Goal: Task Accomplishment & Management: Use online tool/utility

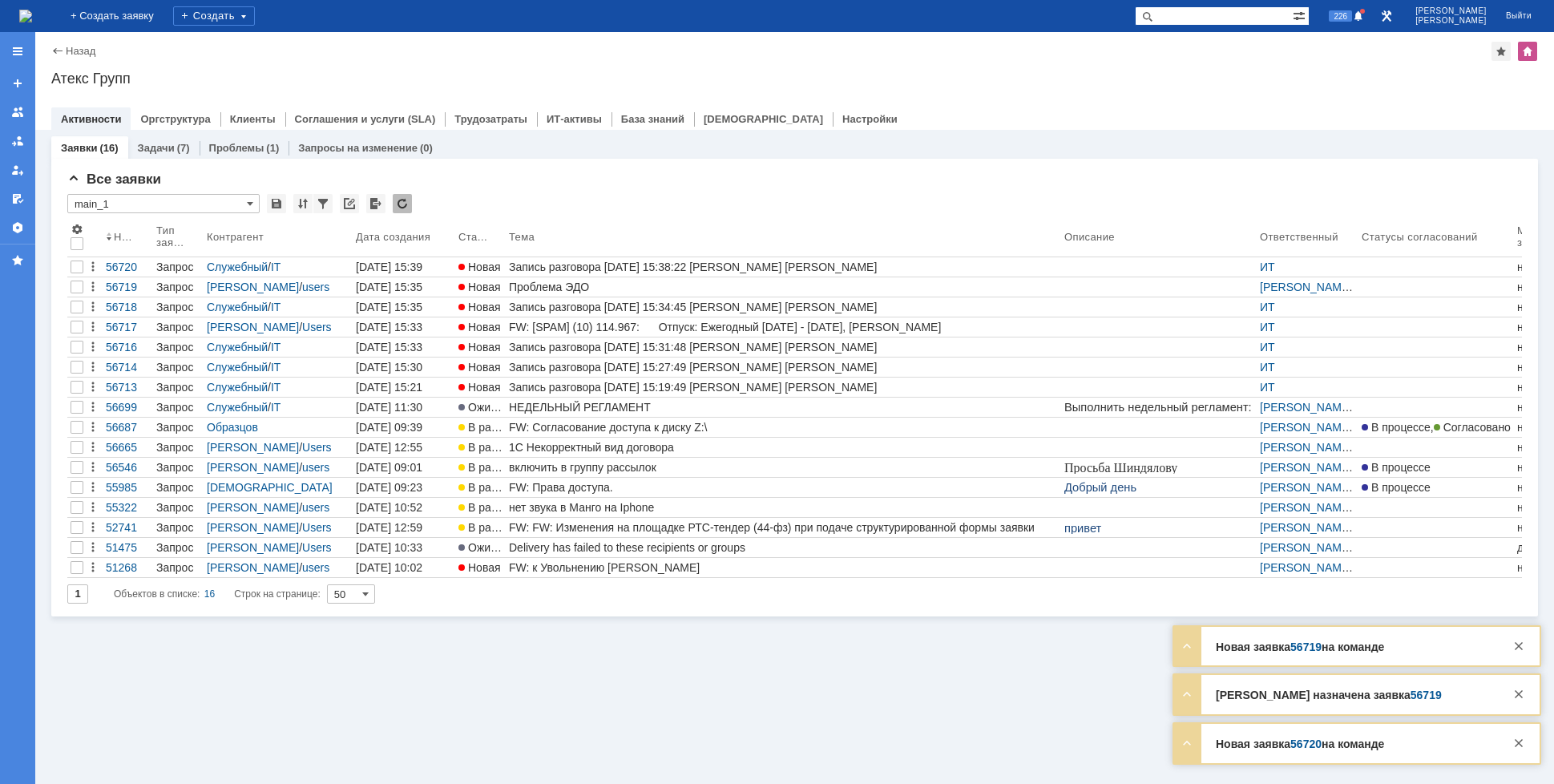
click at [32, 11] on img at bounding box center [26, 16] width 13 height 13
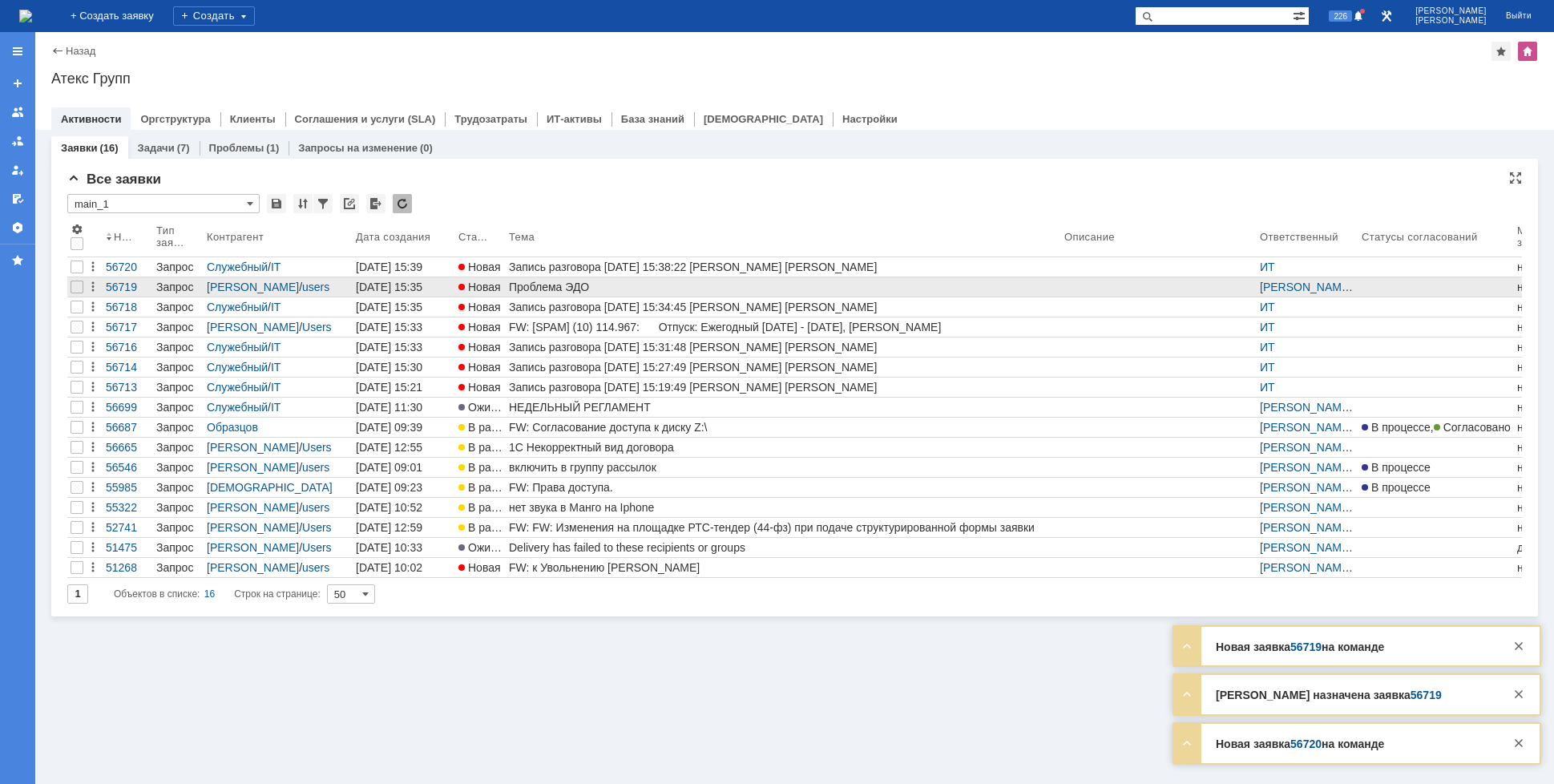
click at [557, 287] on div "Проблема ЭДО" at bounding box center [783, 287] width 549 height 13
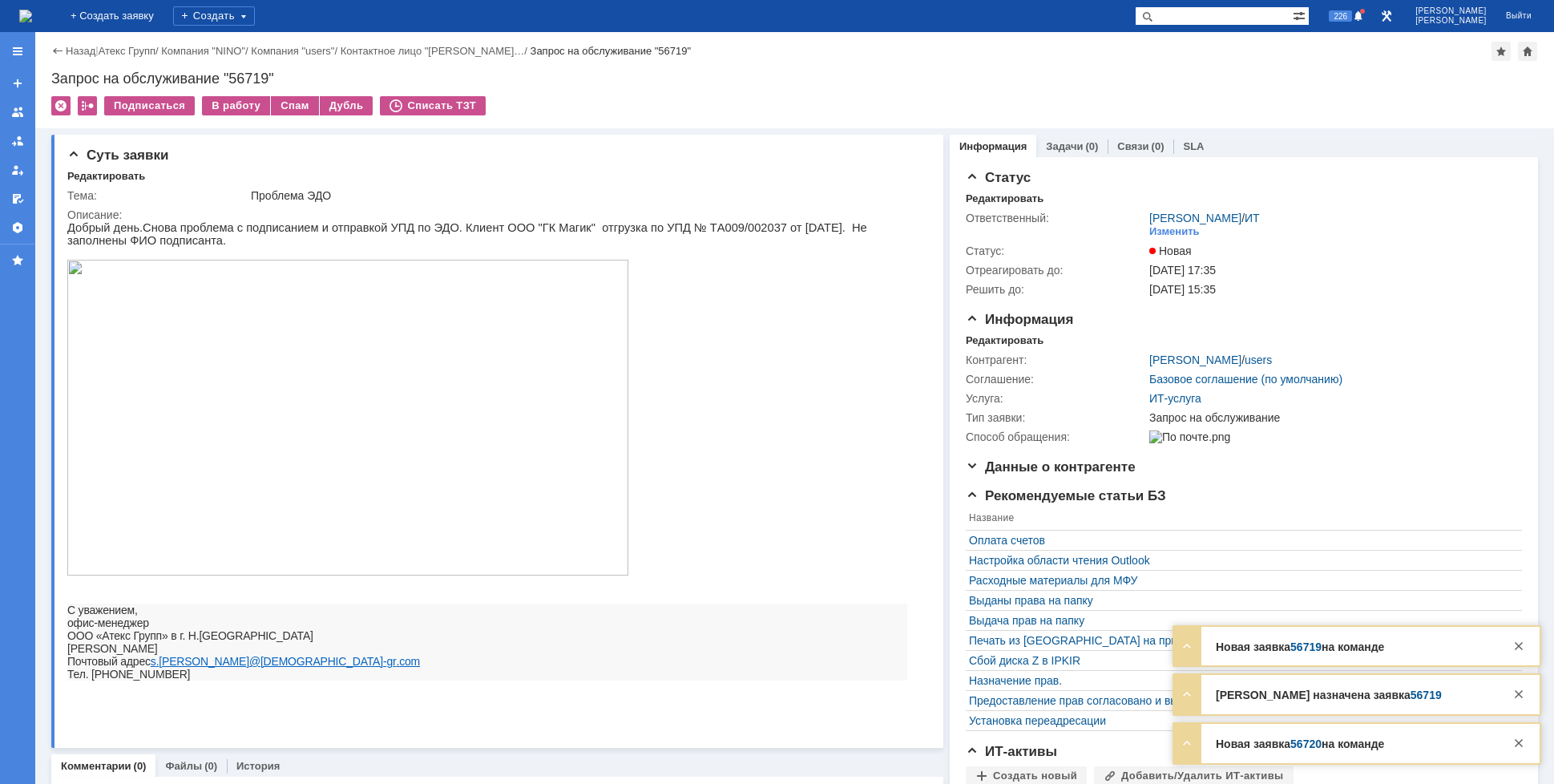
click at [250, 95] on div "Назад | Атекс Групп / Компания "NINO" / Компания "users" / Контактное лицо "[PE…" at bounding box center [795, 80] width 1519 height 96
click at [242, 105] on div "В работу" at bounding box center [236, 105] width 68 height 19
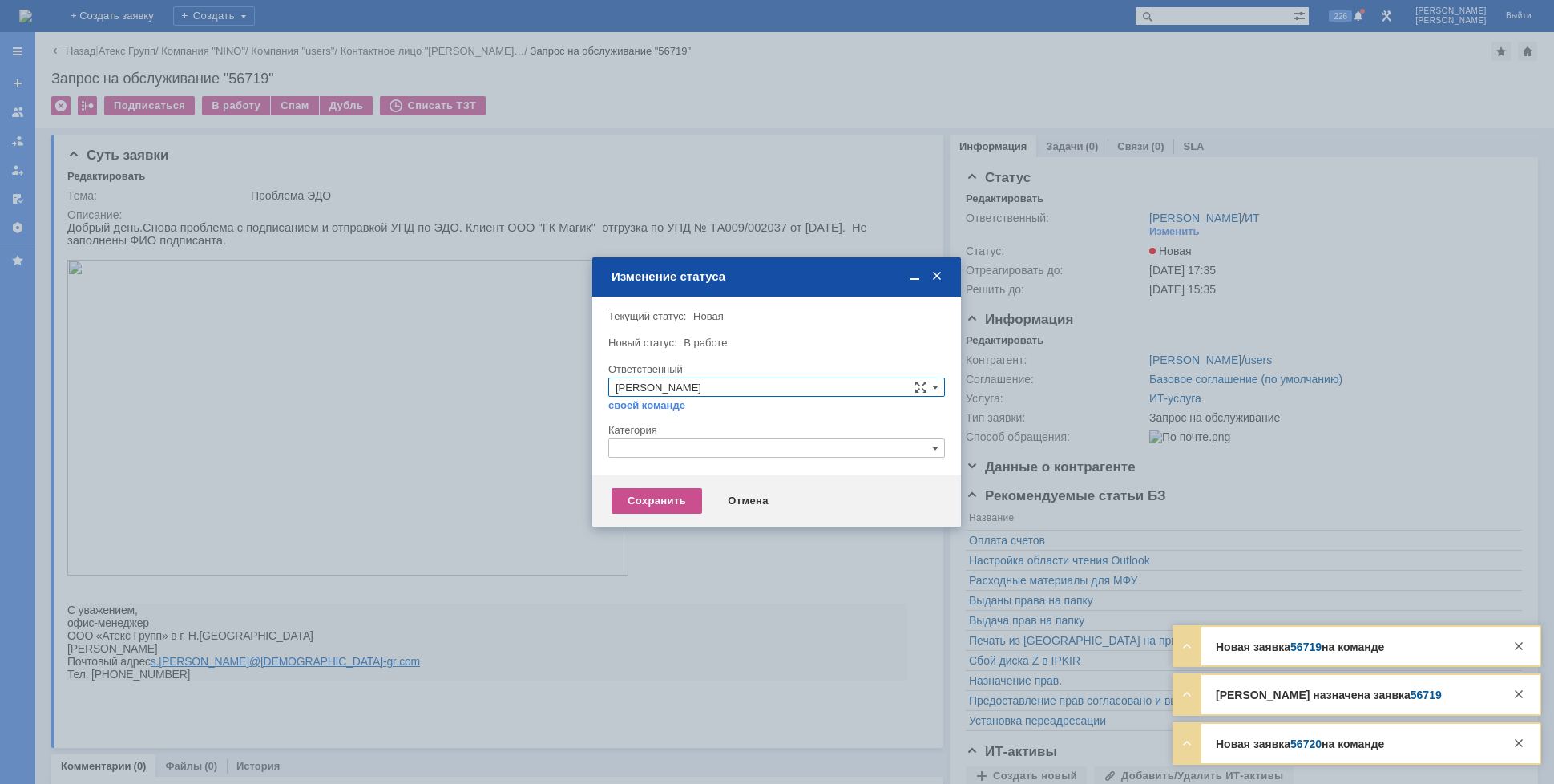
click at [666, 443] on input "text" at bounding box center [777, 447] width 337 height 19
click at [654, 515] on div "1С" at bounding box center [777, 523] width 335 height 18
click at [637, 492] on div "Сохранить" at bounding box center [657, 501] width 91 height 26
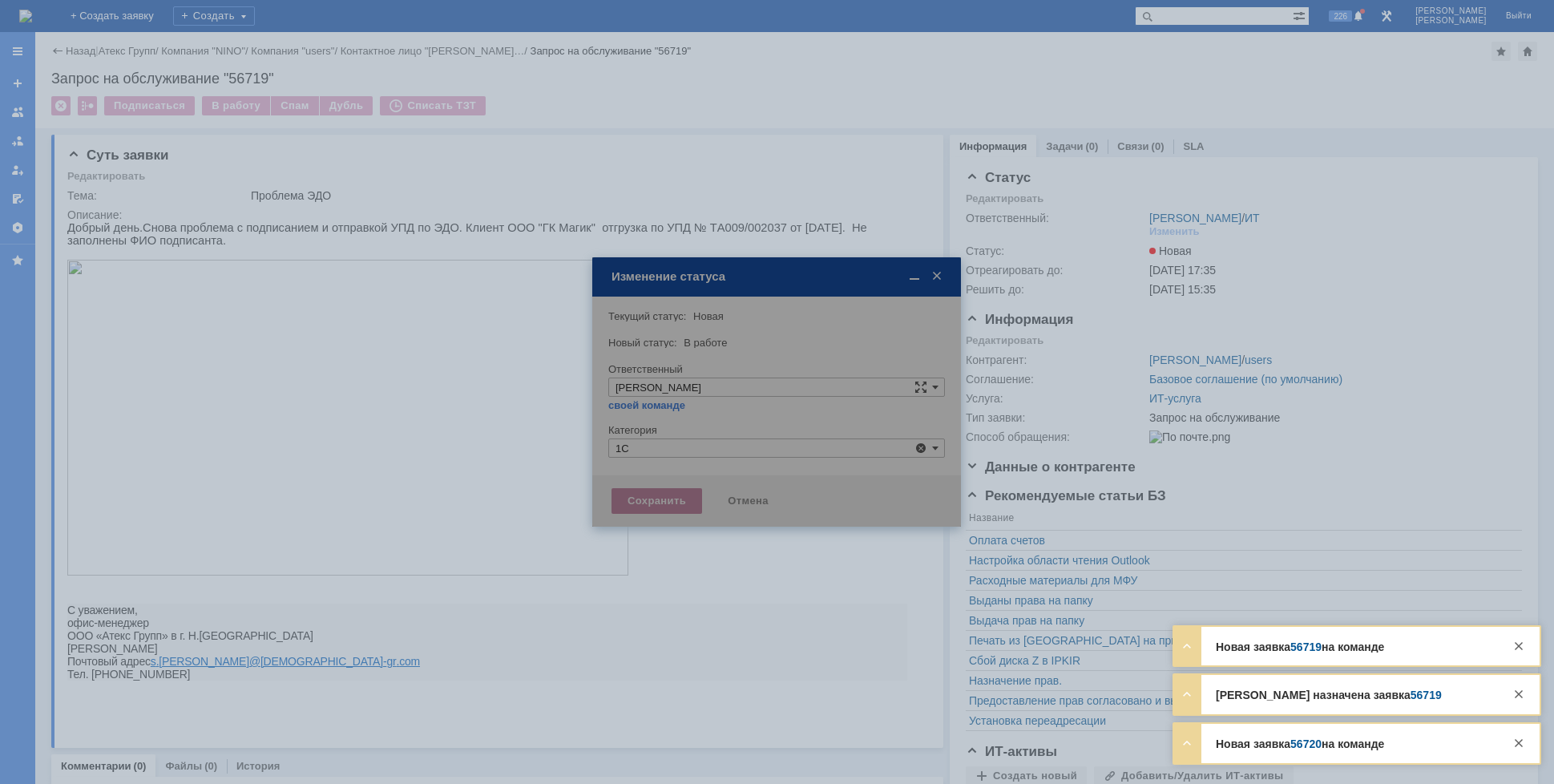
type input "1С"
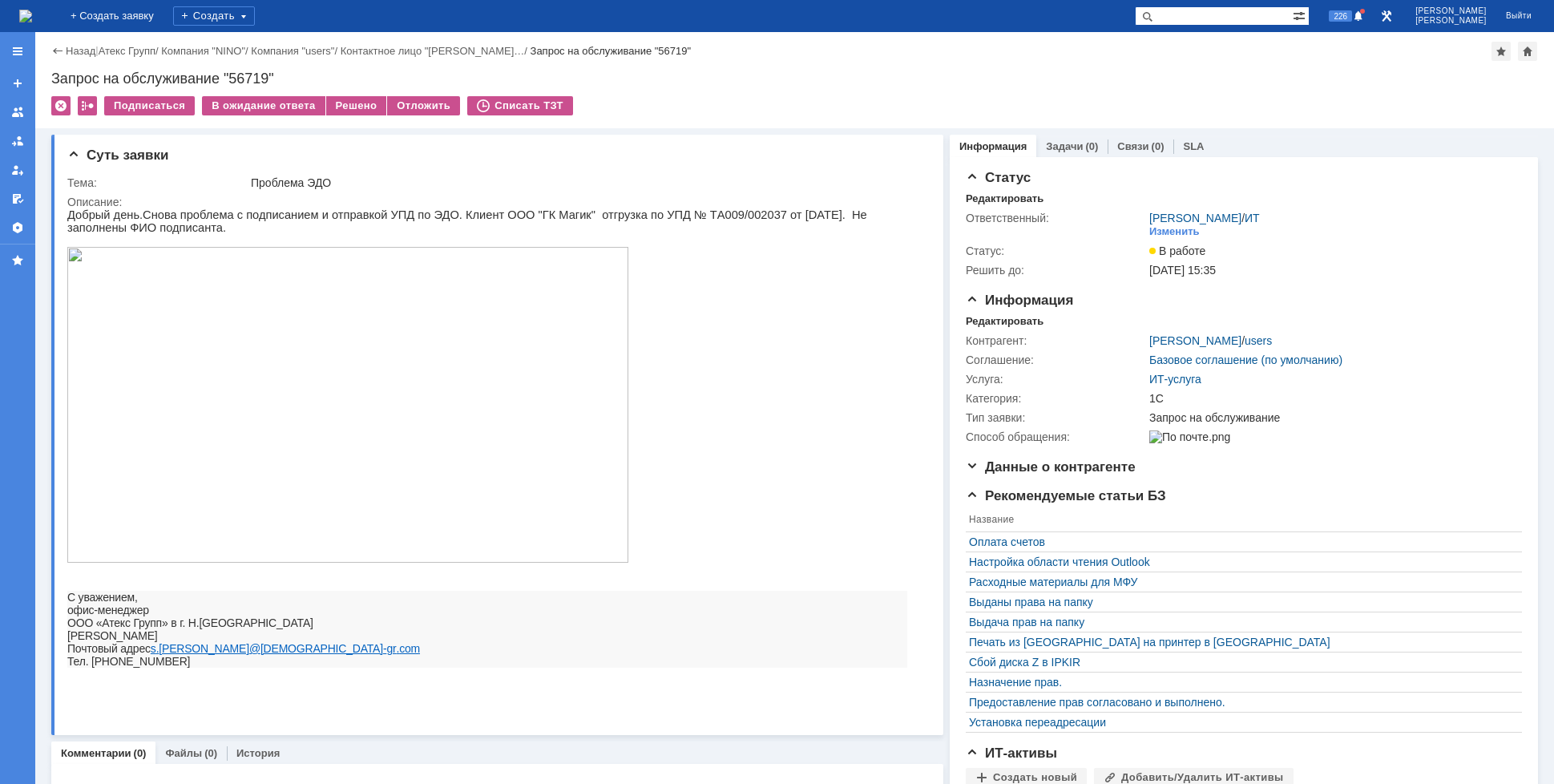
click at [32, 19] on img at bounding box center [26, 16] width 13 height 13
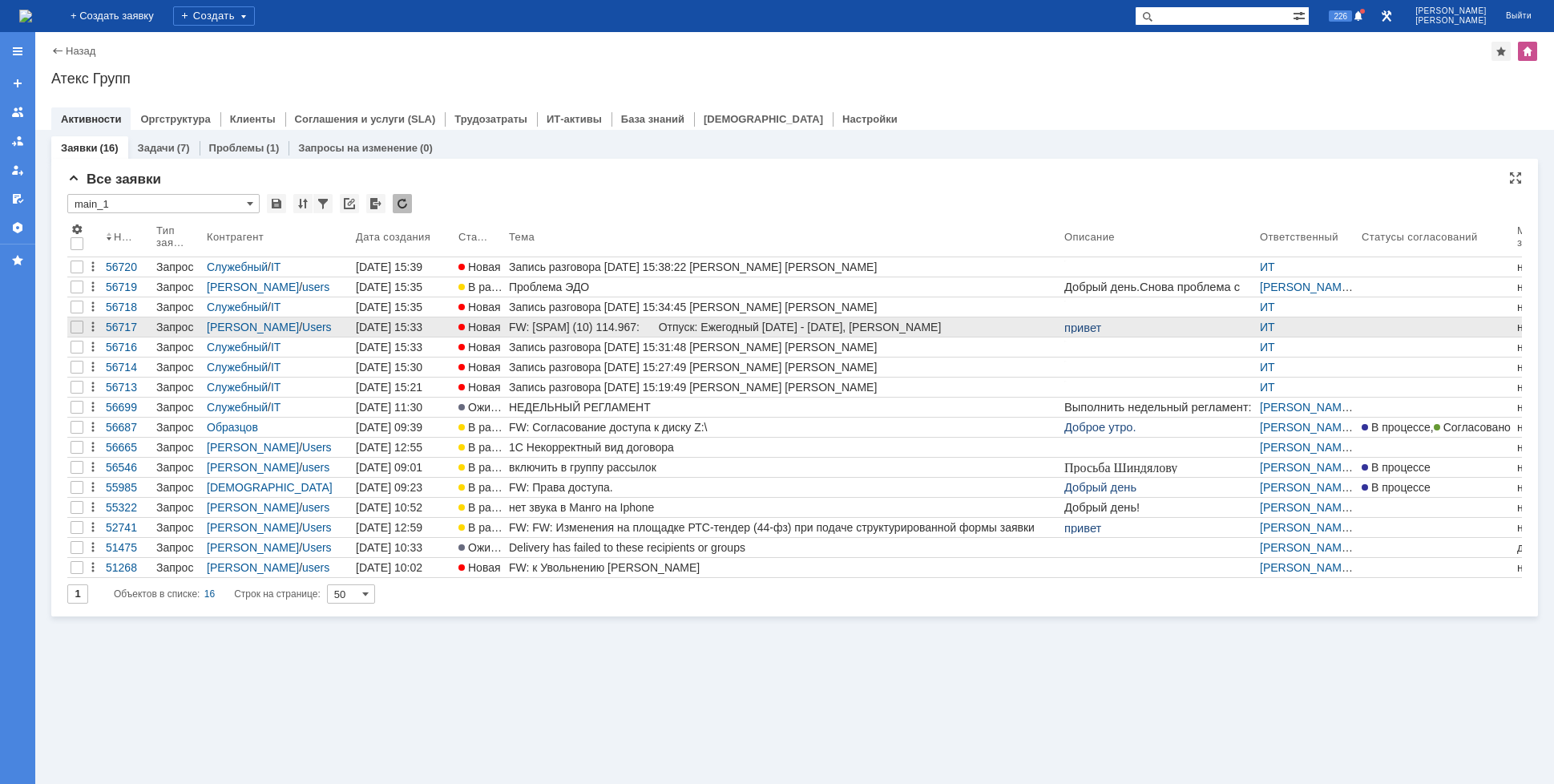
click at [585, 328] on div "FW: [SPAM] (10) 114.967: Отпуск: Ежегодный [DATE] - [DATE], [PERSON_NAME]" at bounding box center [783, 327] width 549 height 13
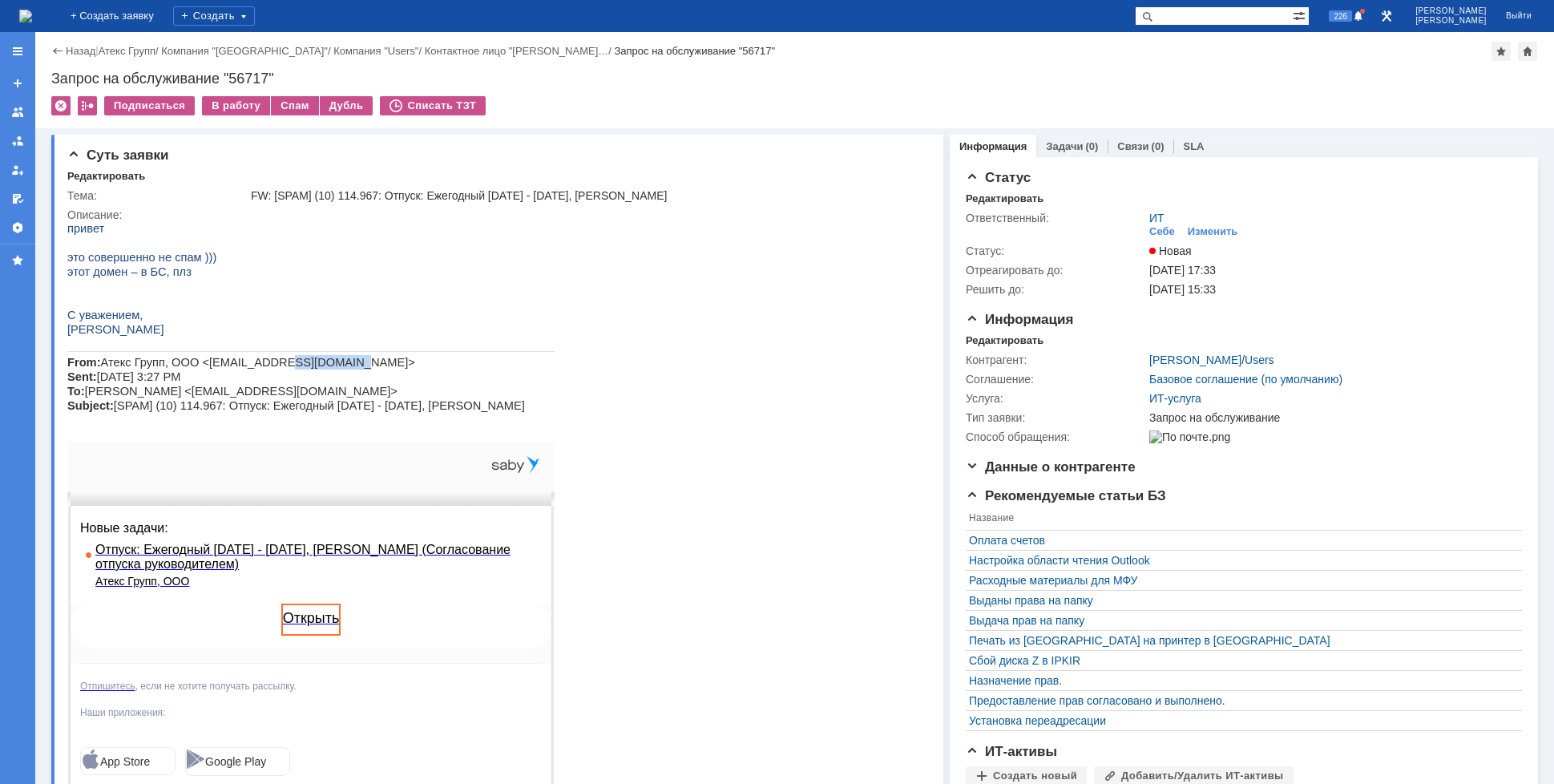
drag, startPoint x: 264, startPoint y: 363, endPoint x: 315, endPoint y: 361, distance: 51.0
click at [315, 361] on span "Атекс Групп, ООО <[EMAIL_ADDRESS][DOMAIN_NAME]> Sent: [DATE] 3:27 PM To: [PERSO…" at bounding box center [296, 384] width 458 height 56
click at [218, 92] on div "Назад | Атекс Групп / Компания "Moscow" / Компания "Users" / Контактное лицо "[…" at bounding box center [795, 80] width 1519 height 96
click at [1150, 233] on div "Себе" at bounding box center [1162, 232] width 26 height 13
click at [32, 18] on img at bounding box center [26, 16] width 13 height 13
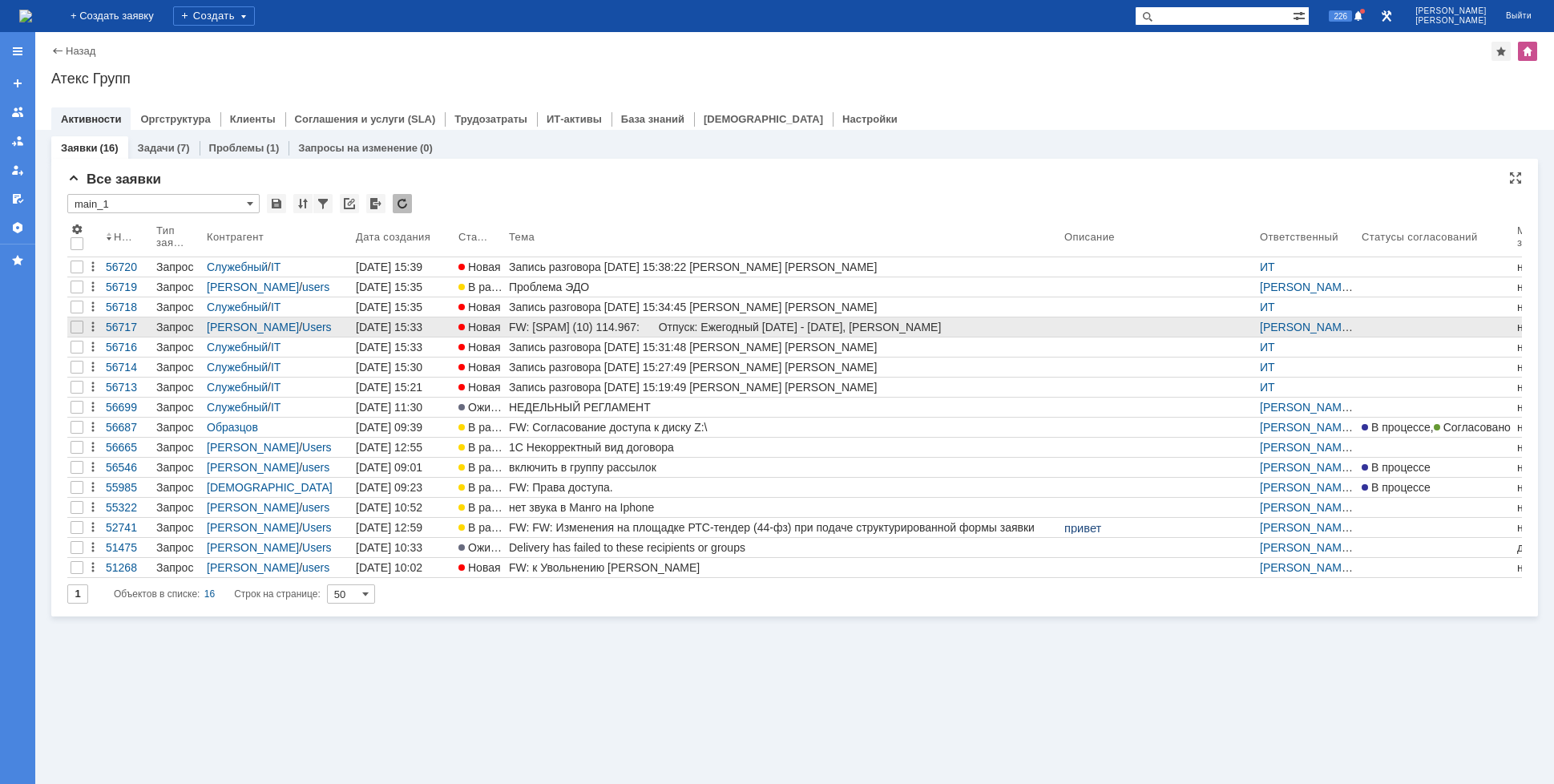
click at [534, 327] on div "FW: [SPAM] (10) 114.967: Отпуск: Ежегодный [DATE] - [DATE], [PERSON_NAME]" at bounding box center [783, 327] width 549 height 13
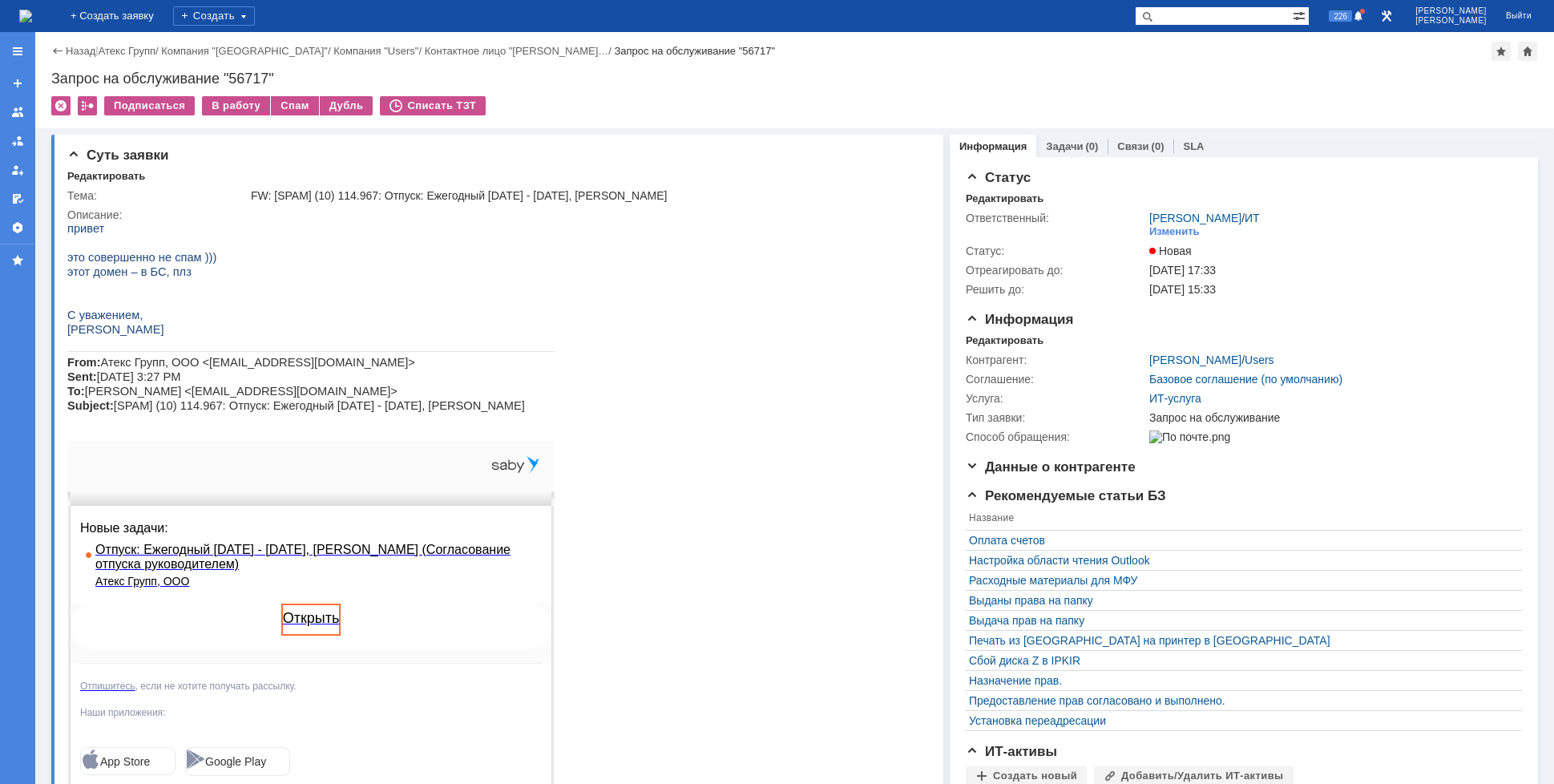
click at [32, 17] on img at bounding box center [26, 16] width 13 height 13
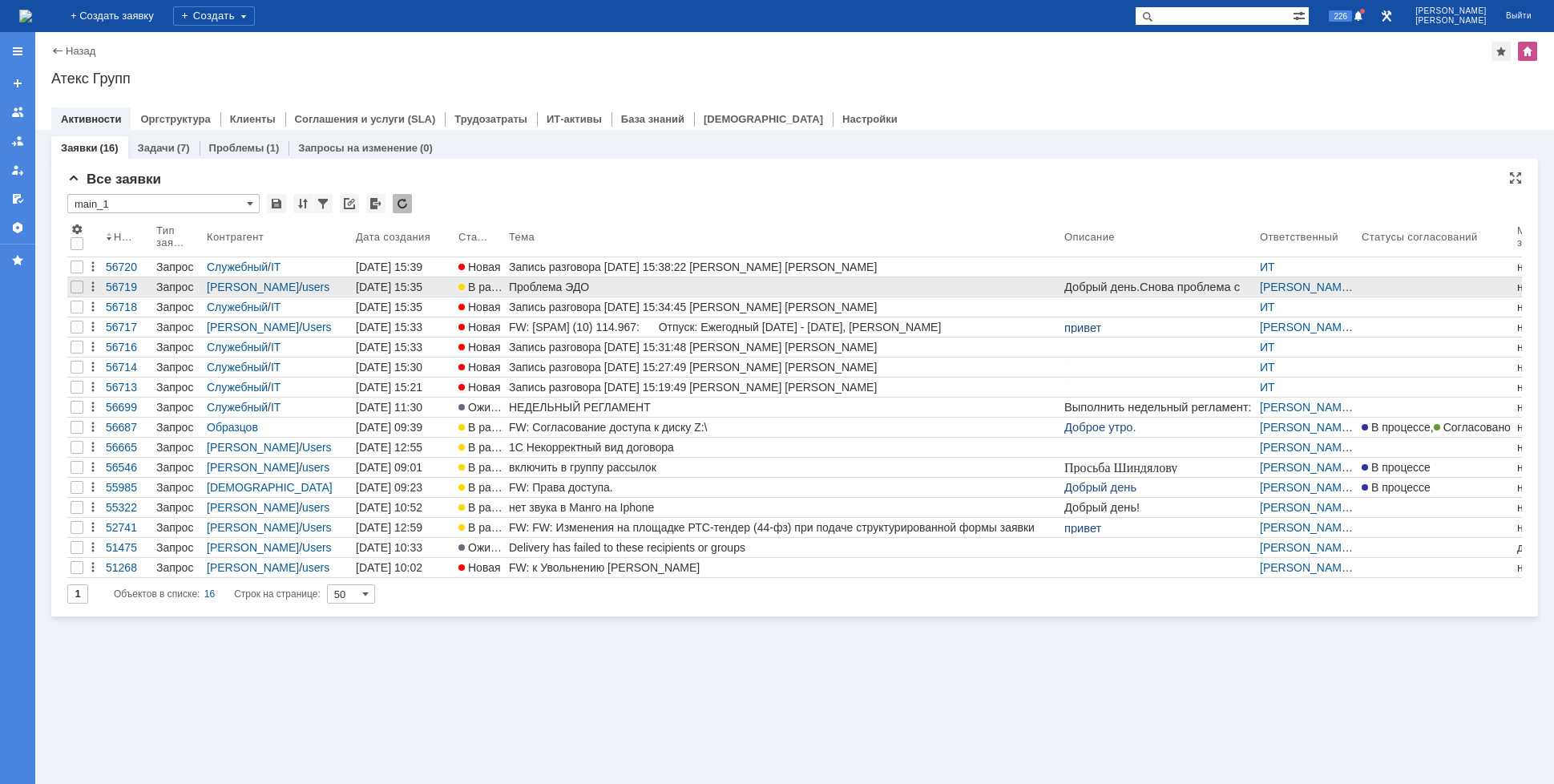
click at [519, 292] on div "Проблема ЭДО" at bounding box center [783, 287] width 549 height 13
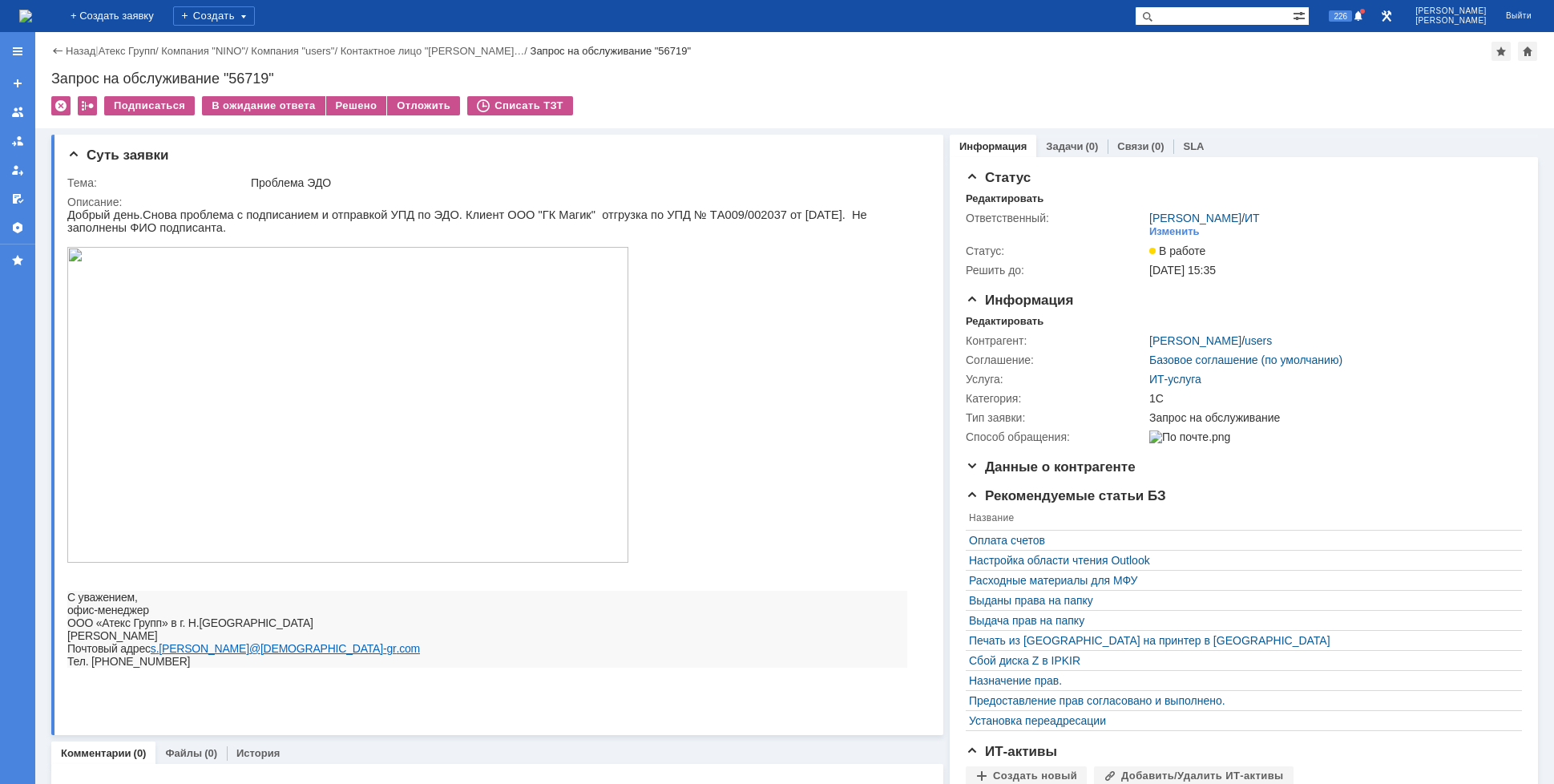
drag, startPoint x: 703, startPoint y: 228, endPoint x: 722, endPoint y: 228, distance: 19.0
click at [722, 228] on p "Добрый день. C нова проблема с подписанием и отправкой УПД по ЭДО. Клиент ООО "…" at bounding box center [488, 221] width 840 height 26
click at [699, 220] on span "нова проблема с подписанием и отправкой УПД по ЭДО. Клиент ООО "ГК Магик" отгру…" at bounding box center [467, 221] width 800 height 26
drag, startPoint x: 539, startPoint y: 214, endPoint x: 587, endPoint y: 215, distance: 48.0
click at [579, 217] on span "нова проблема с подписанием и отправкой УПД по ЭДО. Клиент ООО "ГК Магик" отгру…" at bounding box center [467, 221] width 800 height 26
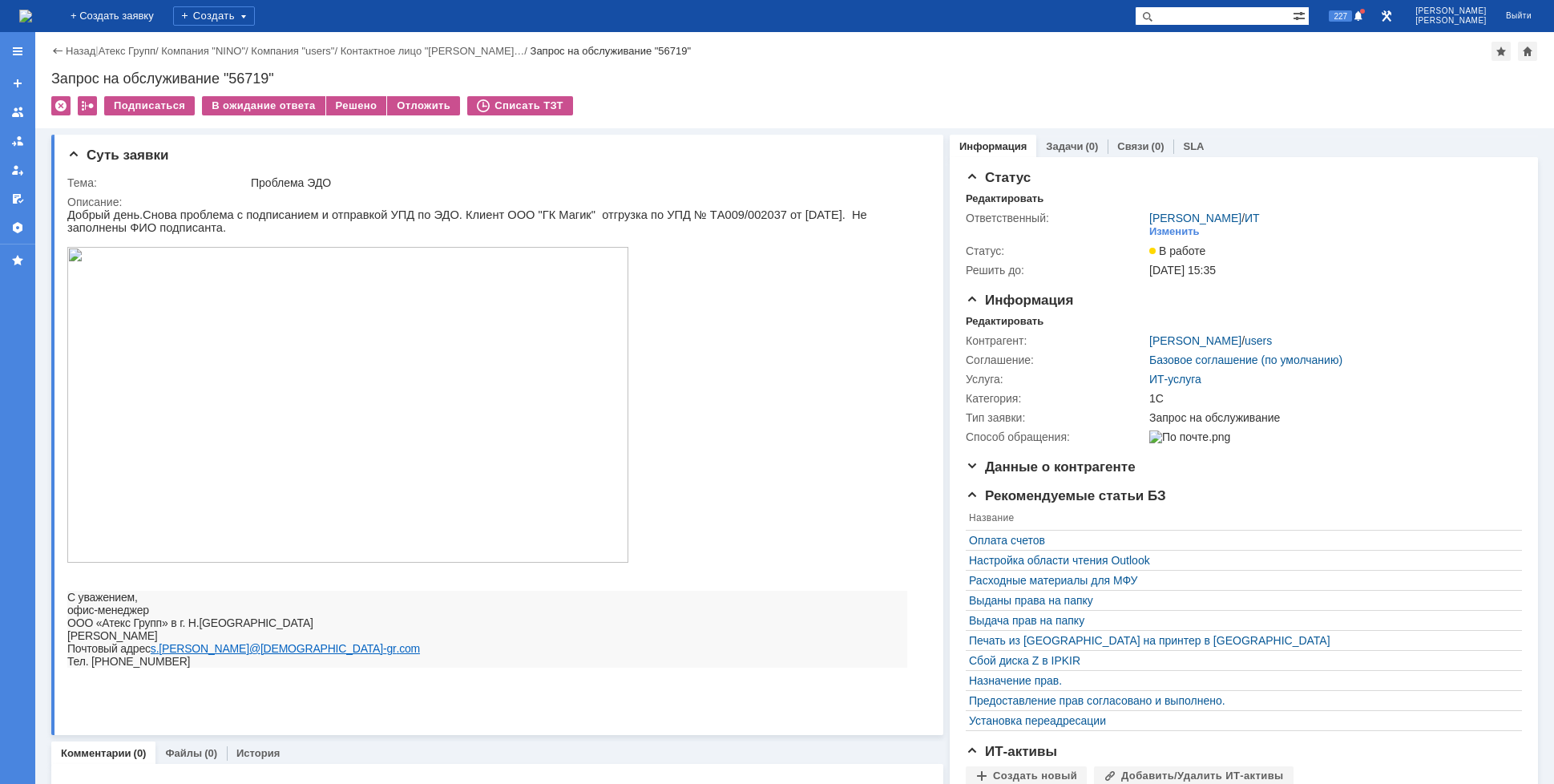
click at [604, 212] on span "нова проблема с подписанием и отправкой УПД по ЭДО. Клиент ООО "ГК Магик" отгру…" at bounding box center [467, 221] width 800 height 26
drag, startPoint x: 629, startPoint y: 212, endPoint x: 664, endPoint y: 208, distance: 35.2
click at [664, 208] on span "нова проблема с подписанием и отправкой УПД по ЭДО. Клиент ООО "ГК Магик" отгру…" at bounding box center [467, 221] width 800 height 26
drag, startPoint x: 715, startPoint y: 215, endPoint x: 745, endPoint y: 209, distance: 30.6
click at [744, 209] on span "нова проблема с подписанием и отправкой УПД по ЭДО. Клиент ООО "ГК Магик" отгру…" at bounding box center [467, 221] width 800 height 26
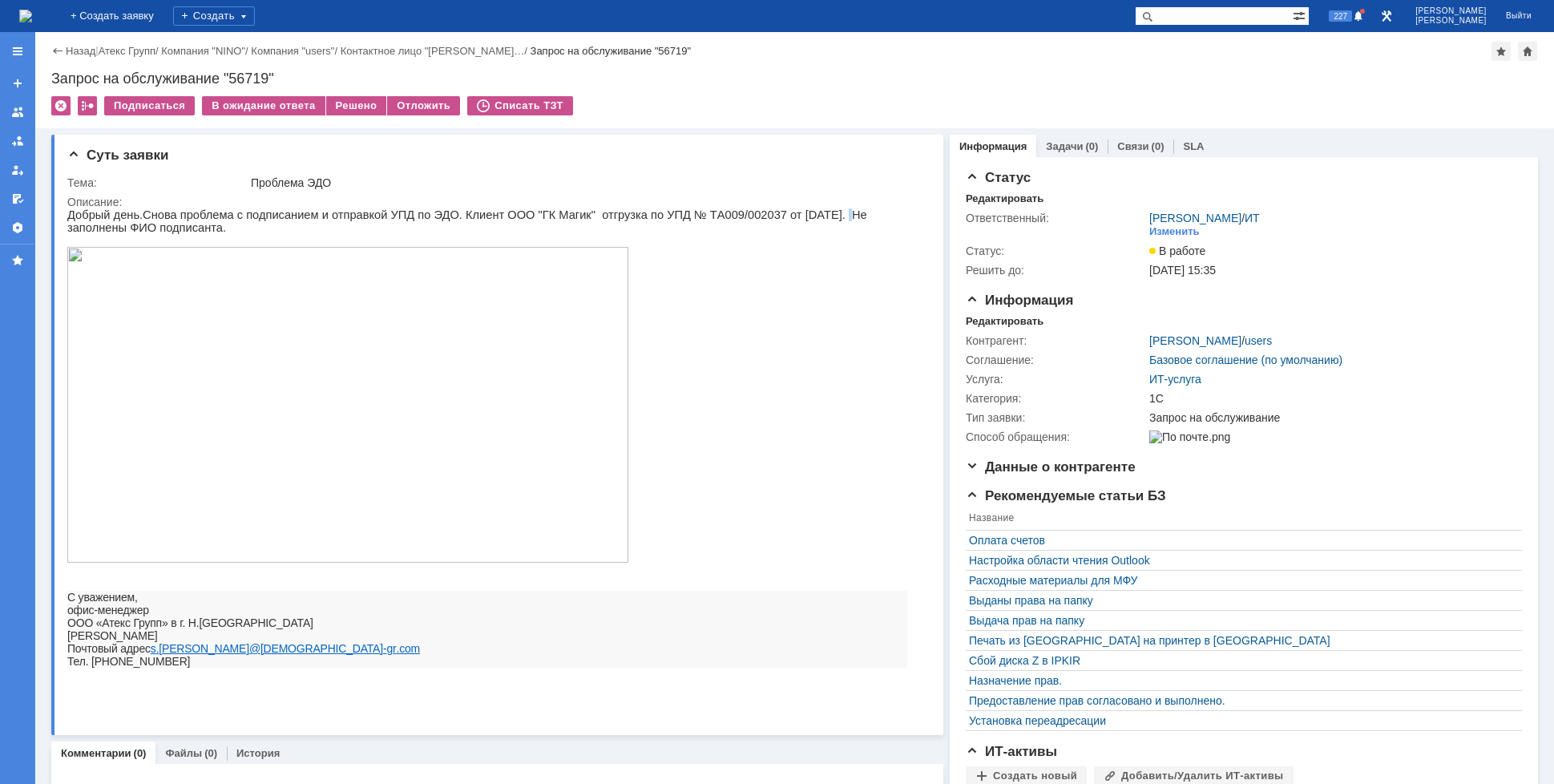
drag, startPoint x: 790, startPoint y: 217, endPoint x: 801, endPoint y: 216, distance: 11.0
click at [799, 217] on span "нова проблема с подписанием и отправкой УПД по ЭДО. Клиент ООО "ГК Магик" отгру…" at bounding box center [467, 221] width 800 height 26
drag, startPoint x: 832, startPoint y: 219, endPoint x: 860, endPoint y: 219, distance: 28.0
click at [860, 219] on span "нова проблема с подписанием и отправкой УПД по ЭДО. Клиент ООО "ГК Магик" отгру…" at bounding box center [467, 221] width 800 height 26
click at [333, 102] on div "Решено" at bounding box center [357, 105] width 61 height 19
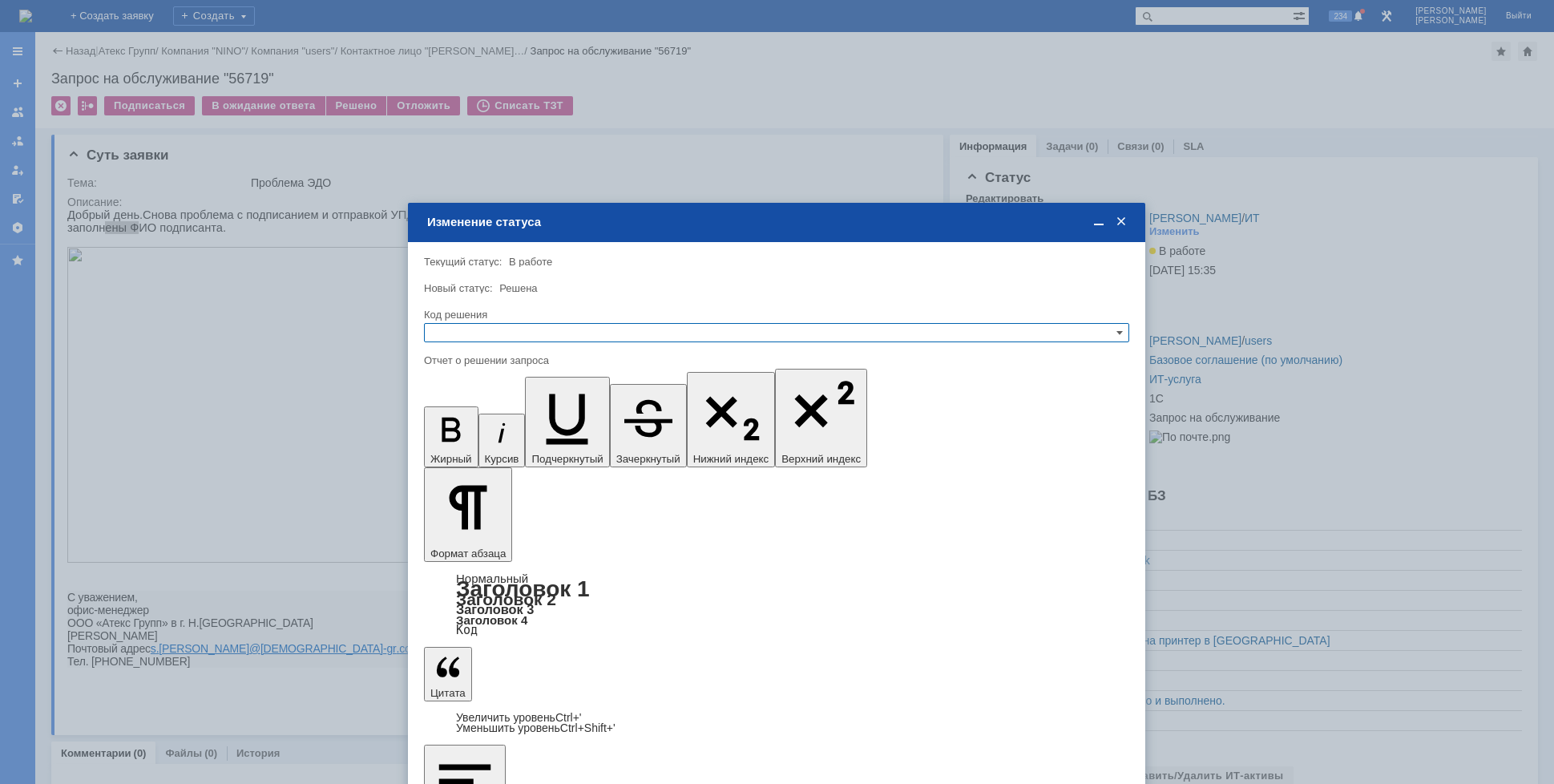
click at [523, 336] on input "text" at bounding box center [777, 332] width 706 height 19
click at [488, 417] on div "Решено" at bounding box center [777, 410] width 704 height 17
type input "Решено"
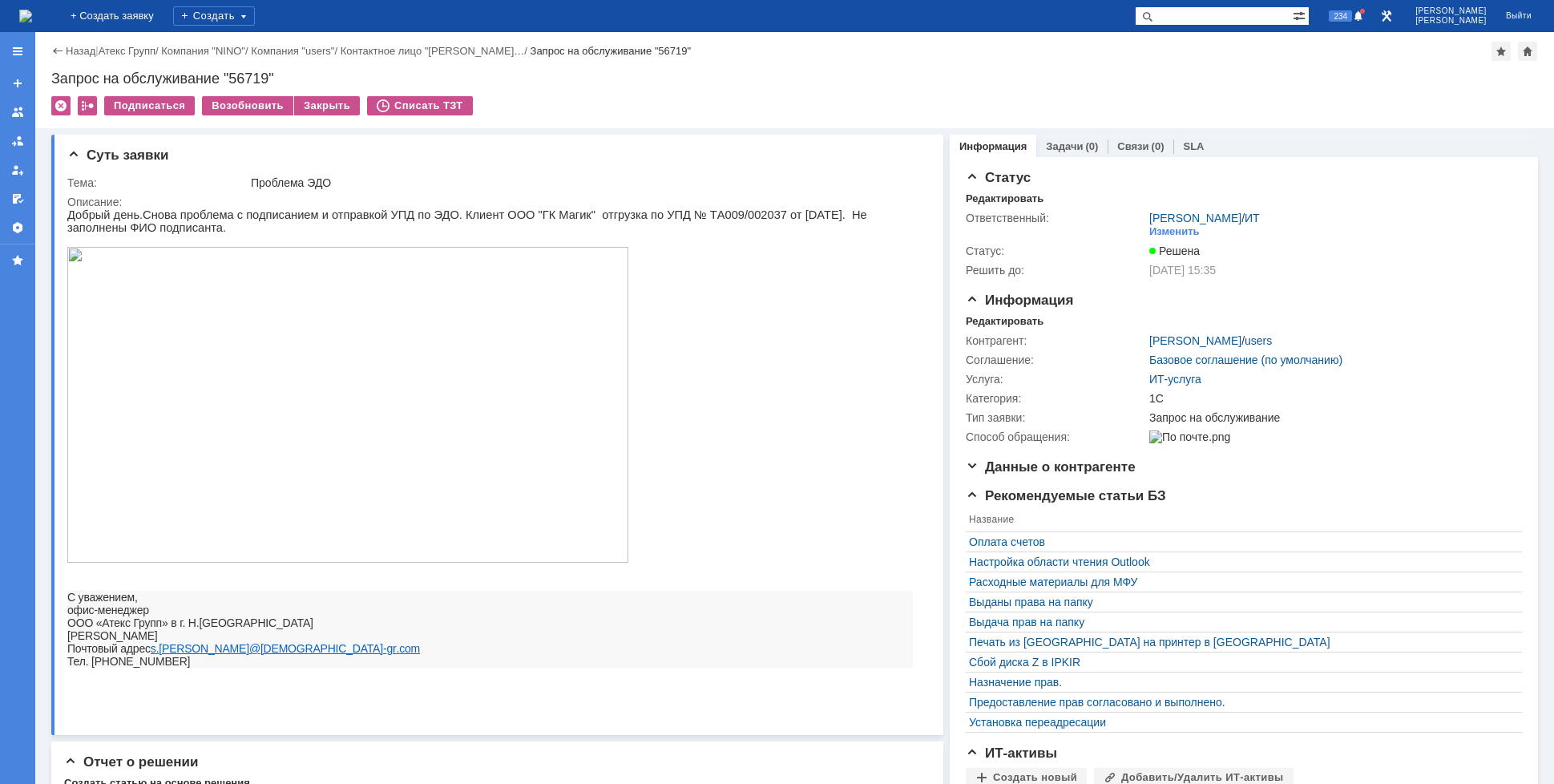
click at [32, 21] on img at bounding box center [26, 16] width 13 height 13
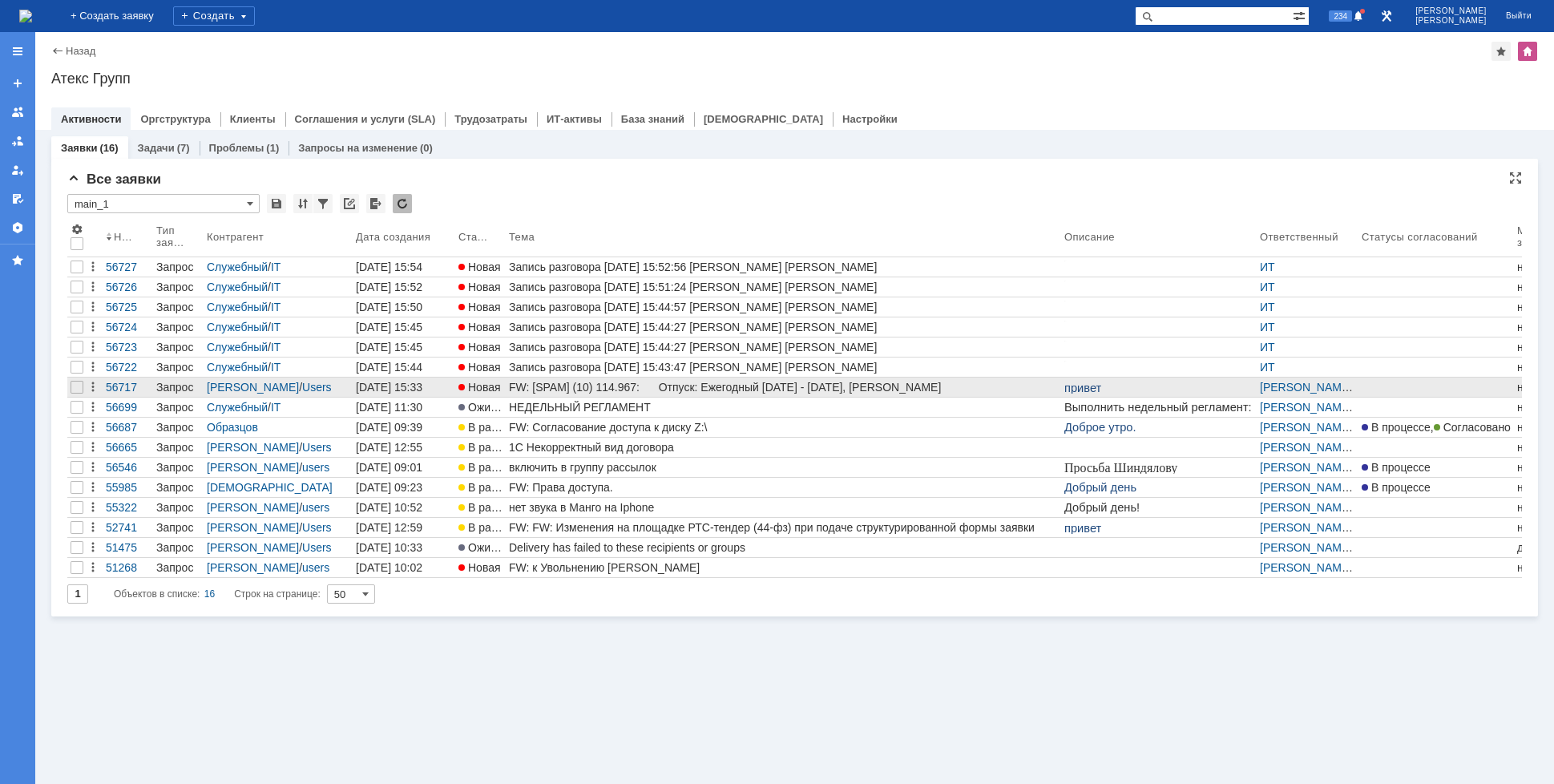
click at [556, 392] on div "FW: [SPAM] (10) 114.967: Отпуск: Ежегодный [DATE] - [DATE], [PERSON_NAME]" at bounding box center [783, 387] width 549 height 13
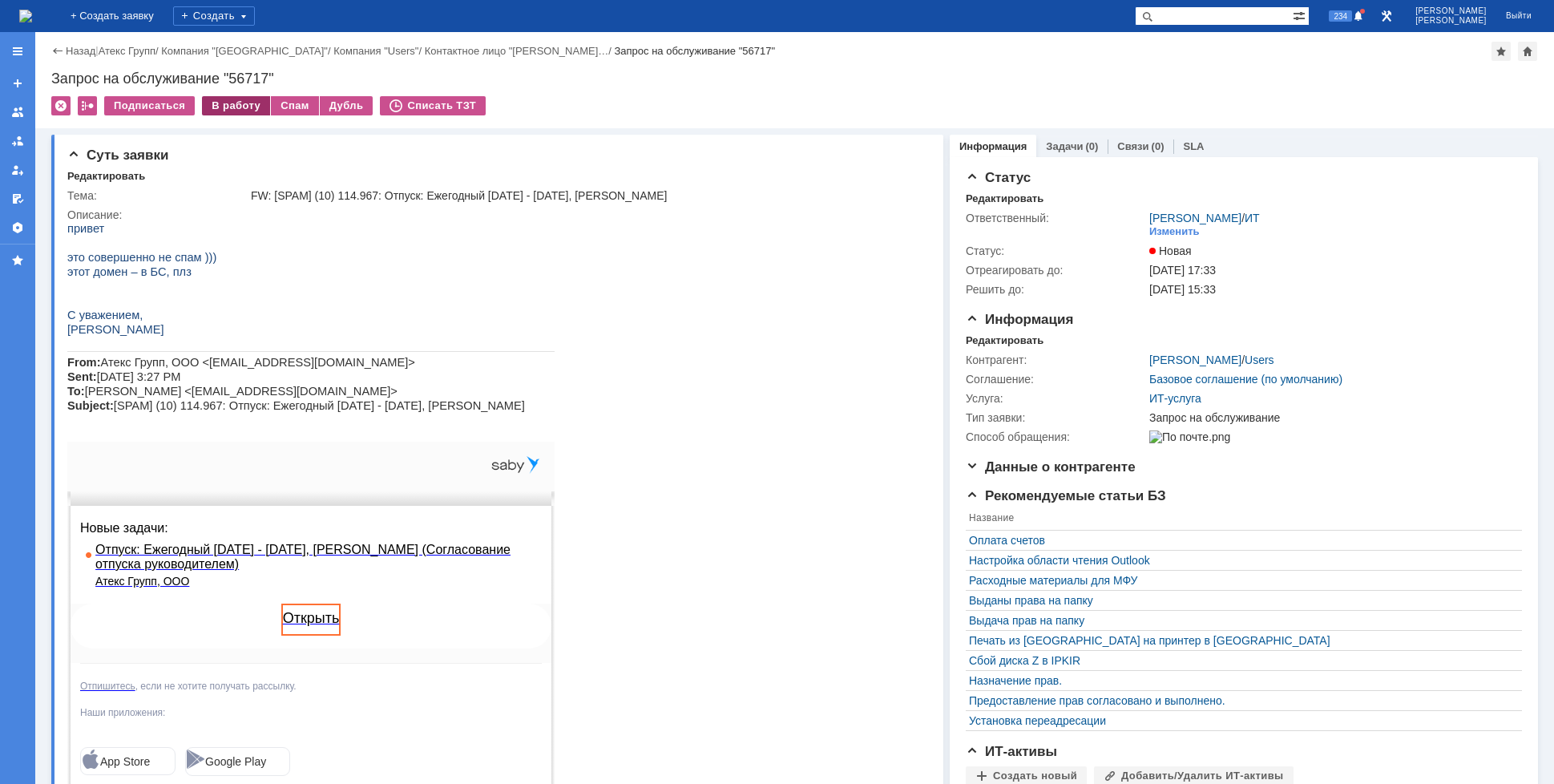
click at [227, 110] on div "В работу" at bounding box center [236, 105] width 68 height 19
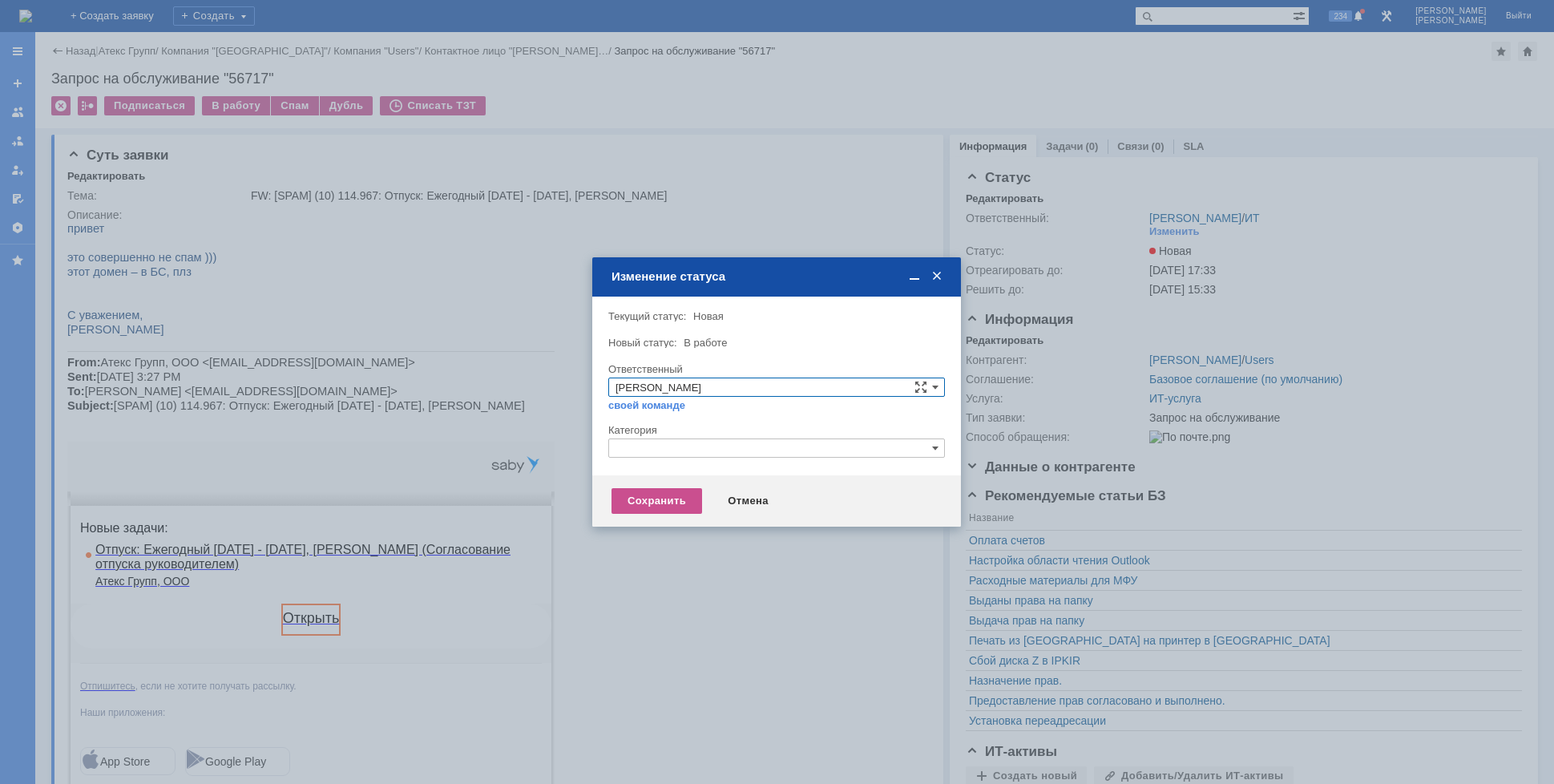
click at [688, 450] on input "text" at bounding box center [777, 447] width 337 height 19
click at [638, 520] on span "Прочее" at bounding box center [777, 524] width 322 height 13
click at [648, 498] on div "Сохранить" at bounding box center [657, 501] width 91 height 26
type input "Прочее"
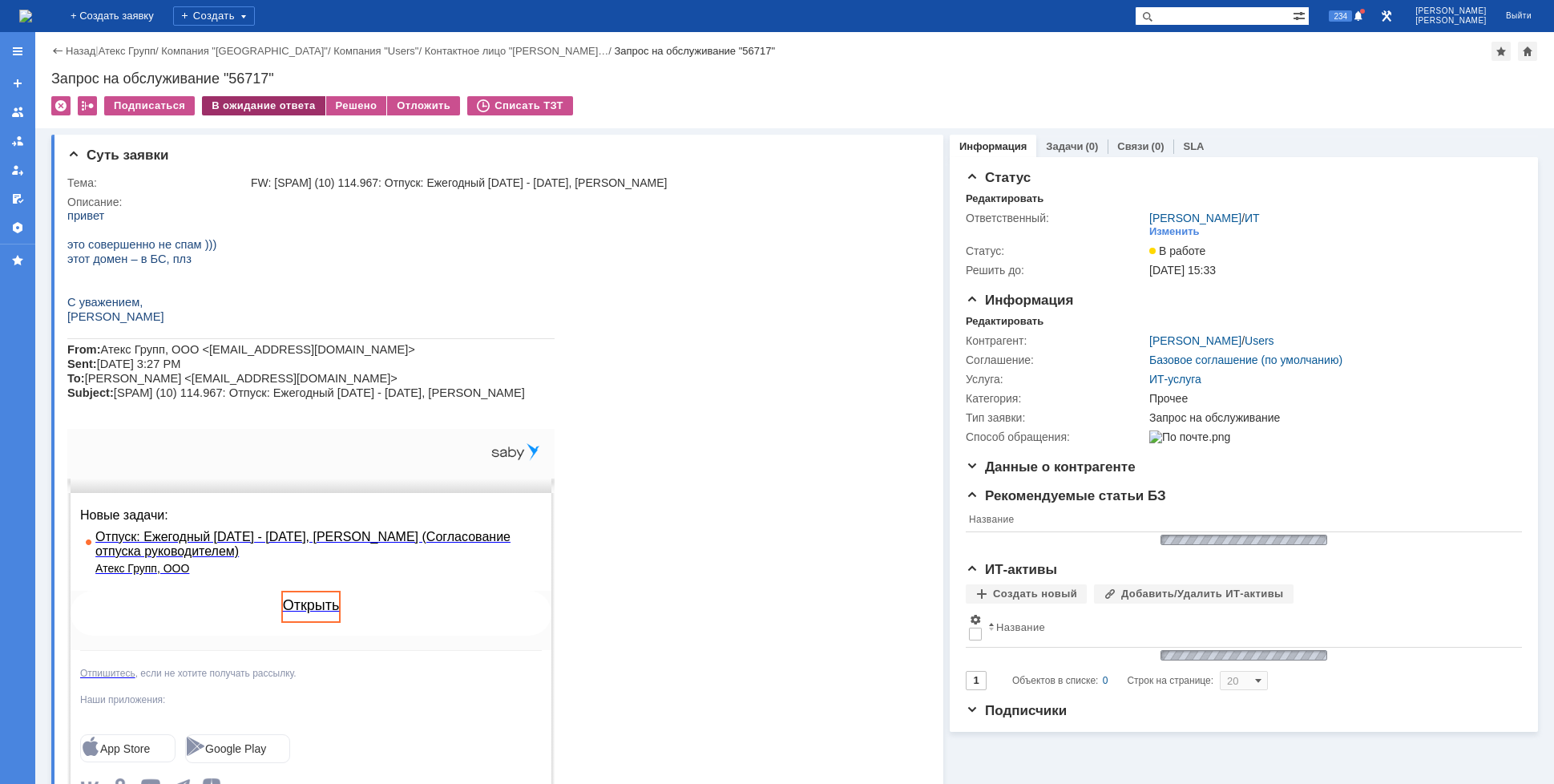
click at [259, 104] on div "В ожидание ответа" at bounding box center [263, 105] width 123 height 19
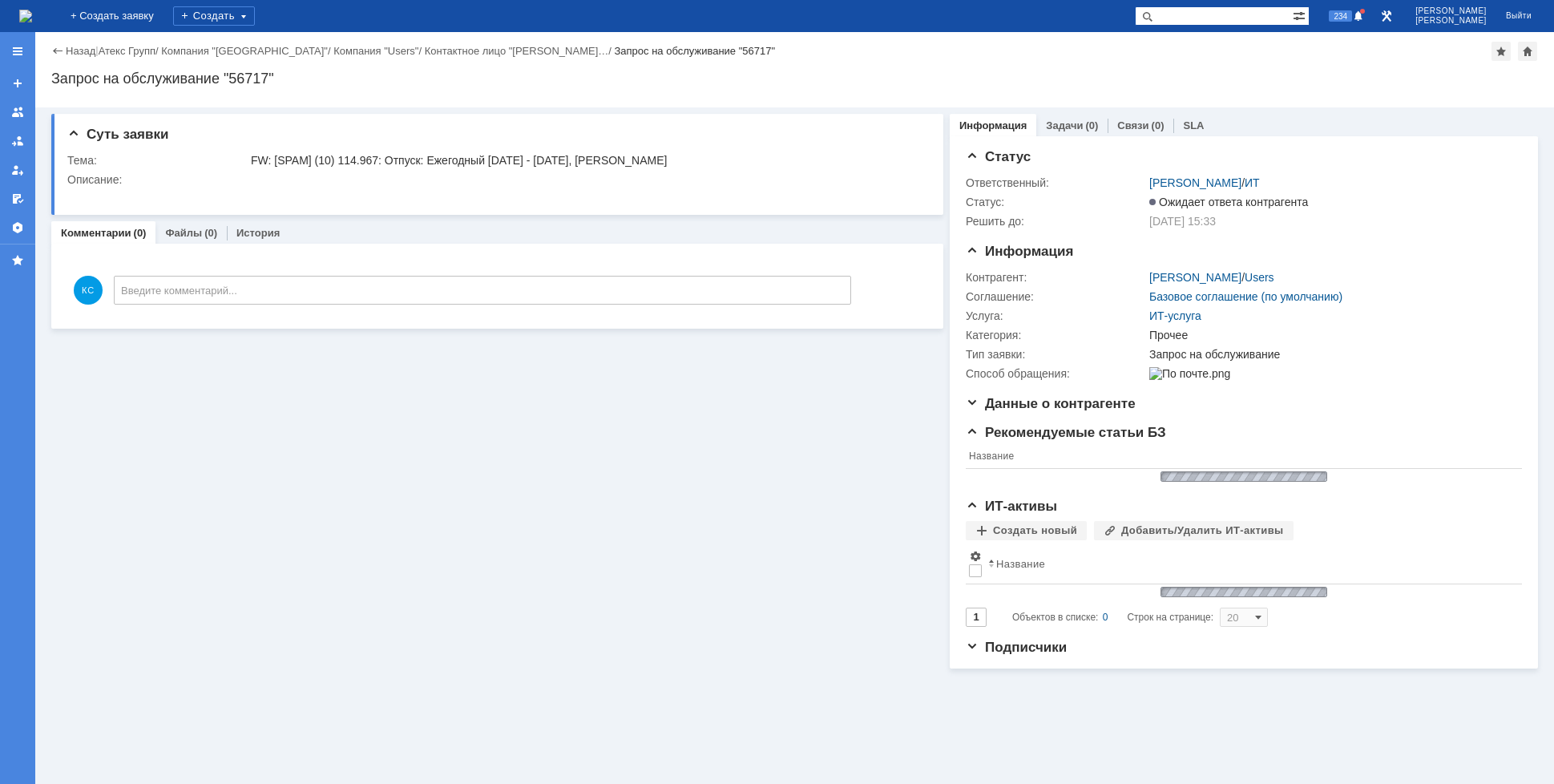
click at [32, 15] on img at bounding box center [26, 16] width 13 height 13
